Goal: Information Seeking & Learning: Learn about a topic

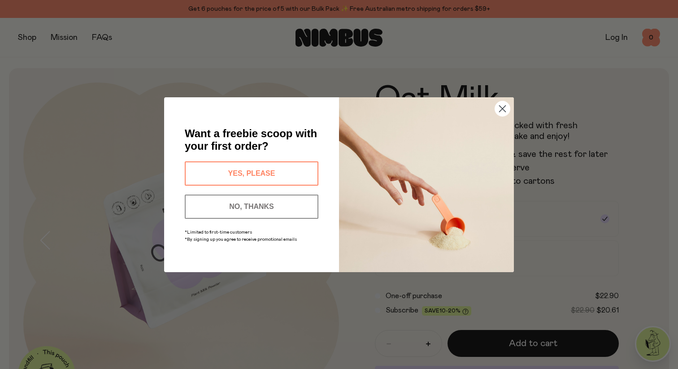
click at [501, 108] on circle "Close dialog" at bounding box center [502, 108] width 15 height 15
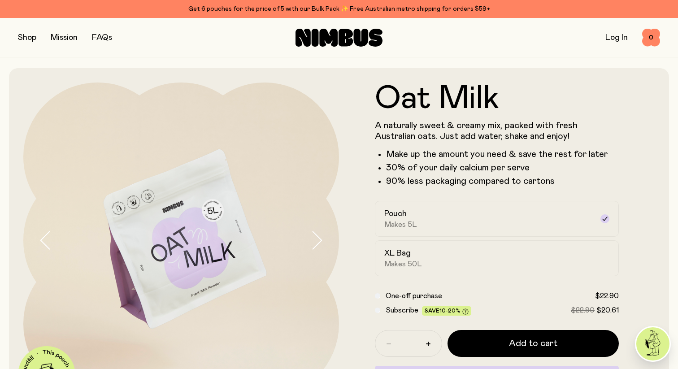
click at [36, 34] on button "button" at bounding box center [27, 37] width 18 height 13
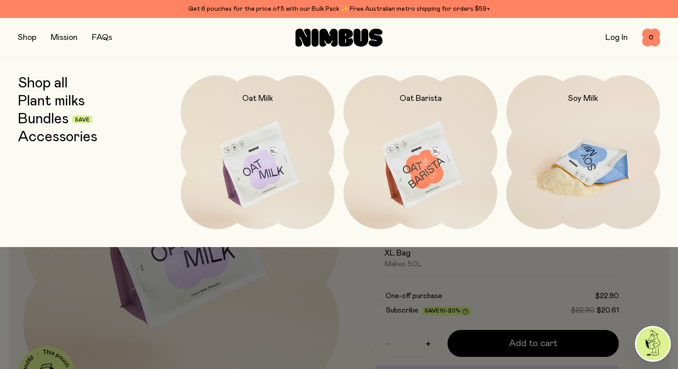
click at [522, 135] on img at bounding box center [583, 165] width 154 height 181
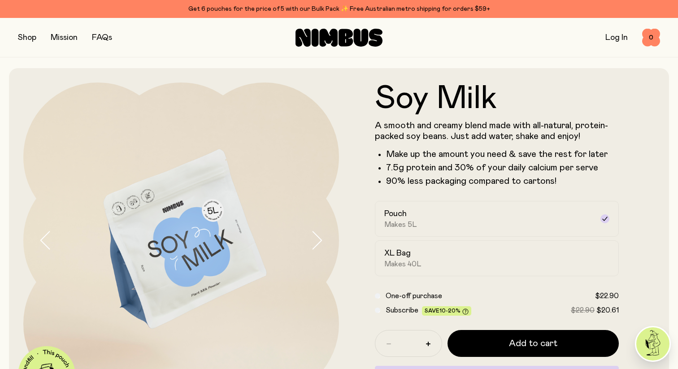
click at [320, 242] on icon "button" at bounding box center [316, 240] width 13 height 19
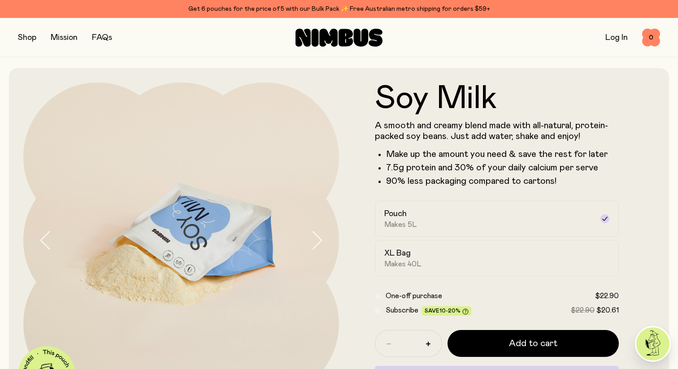
click at [320, 242] on icon "button" at bounding box center [316, 240] width 13 height 19
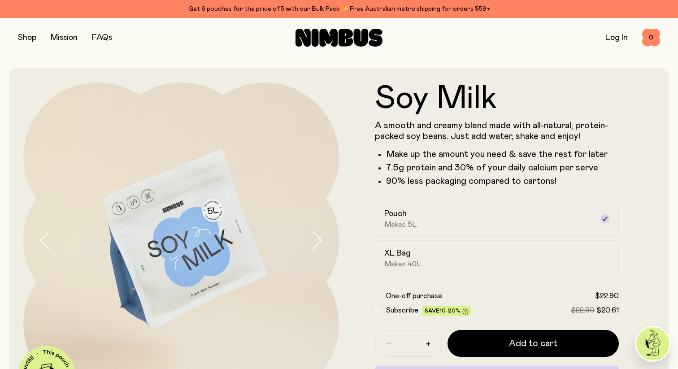
click at [320, 242] on icon "button" at bounding box center [316, 240] width 13 height 19
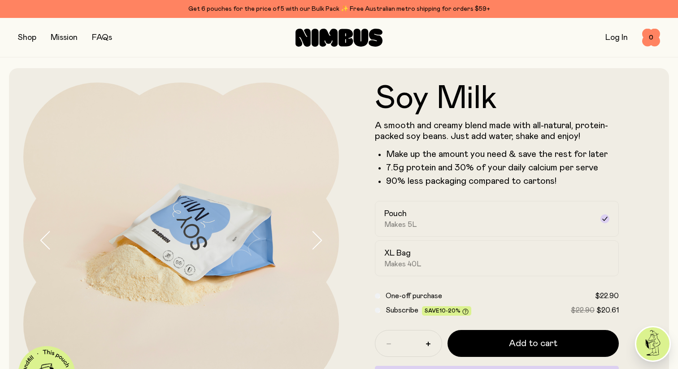
click at [320, 242] on icon "button" at bounding box center [316, 240] width 13 height 19
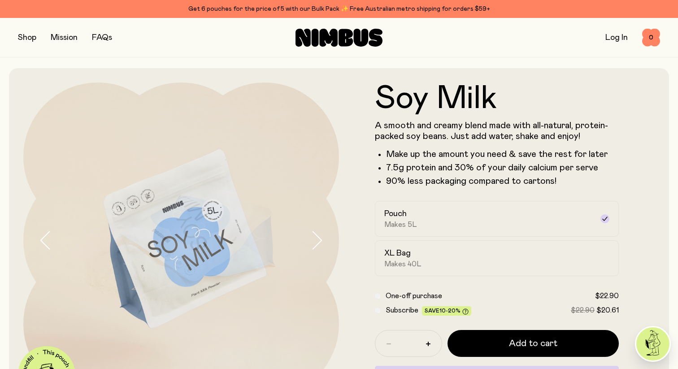
click at [320, 242] on icon "button" at bounding box center [316, 240] width 13 height 19
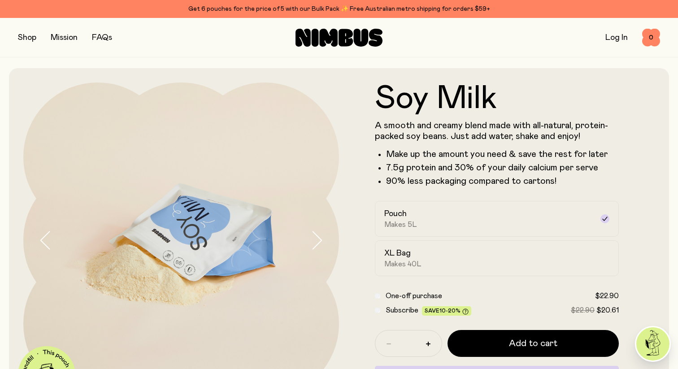
click at [320, 242] on icon "button" at bounding box center [316, 240] width 13 height 19
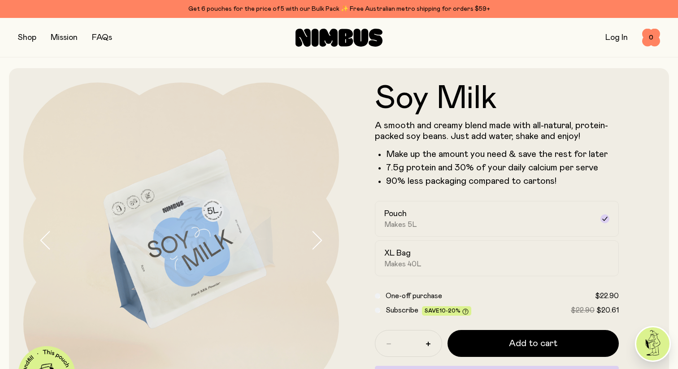
click at [320, 242] on icon "button" at bounding box center [316, 240] width 13 height 19
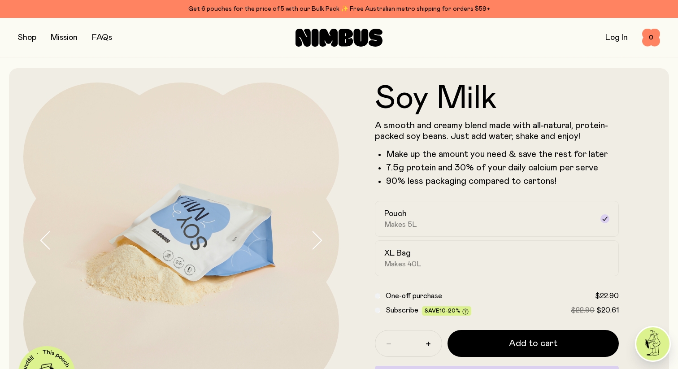
click at [320, 242] on icon "button" at bounding box center [316, 240] width 13 height 19
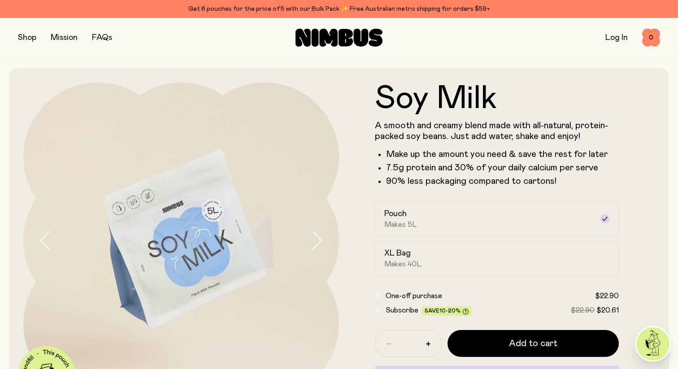
click at [320, 242] on icon "button" at bounding box center [316, 240] width 13 height 19
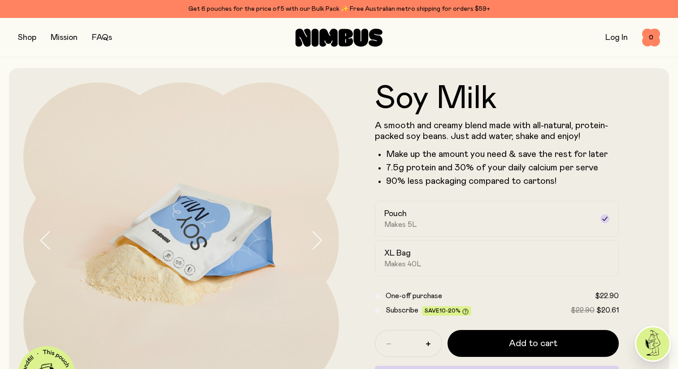
click at [320, 242] on icon "button" at bounding box center [316, 240] width 13 height 19
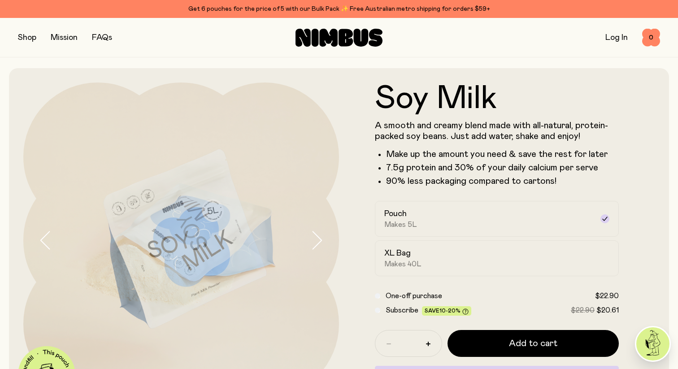
click at [320, 242] on icon "button" at bounding box center [316, 240] width 13 height 19
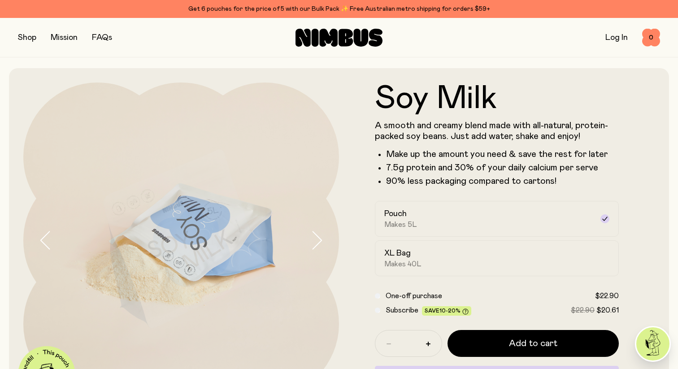
click at [320, 242] on icon "button" at bounding box center [316, 240] width 13 height 19
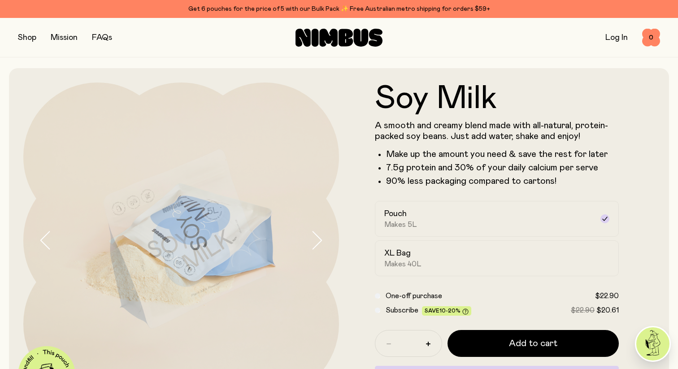
click at [320, 242] on icon "button" at bounding box center [316, 240] width 13 height 19
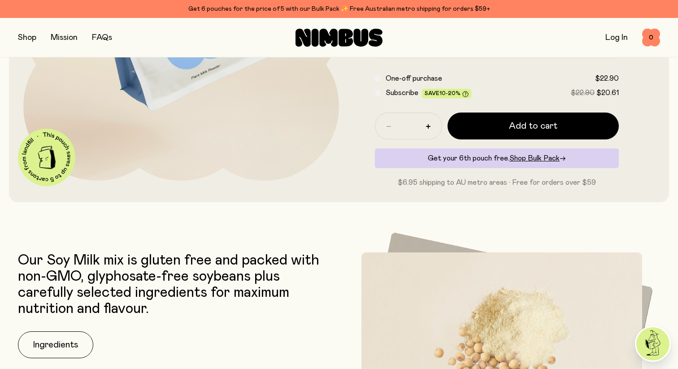
scroll to position [260, 0]
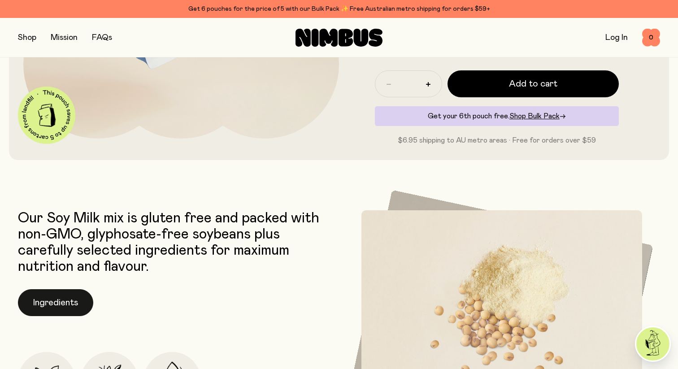
click at [58, 308] on button "Ingredients" at bounding box center [55, 302] width 75 height 27
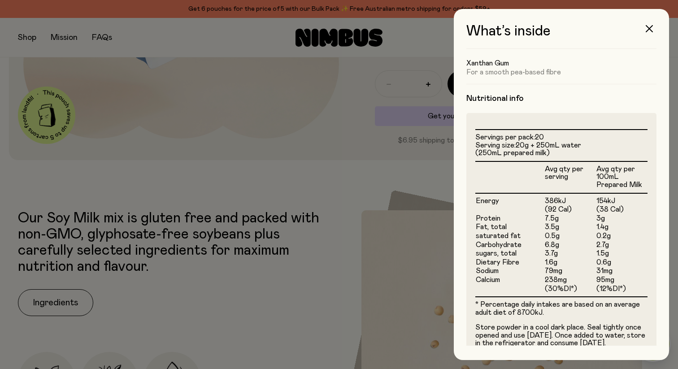
scroll to position [191, 0]
